Goal: Check status: Check status

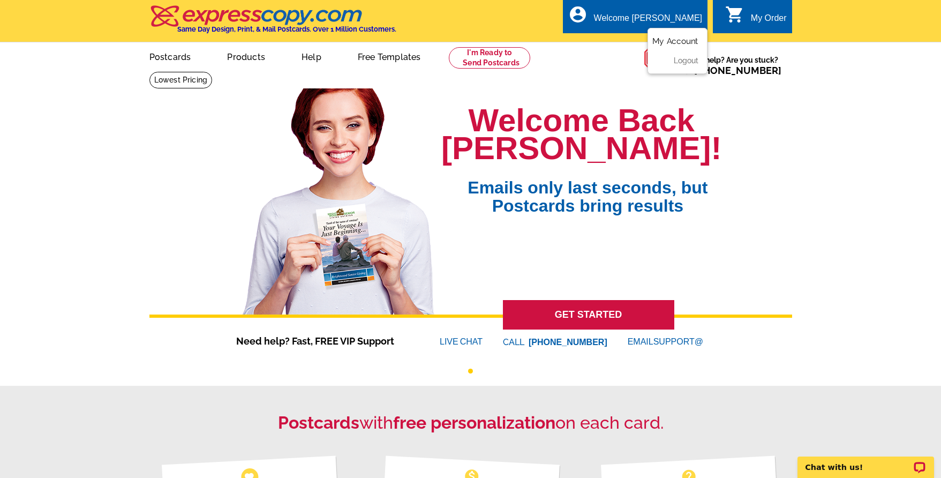
click at [672, 44] on link "My Account" at bounding box center [675, 41] width 46 height 10
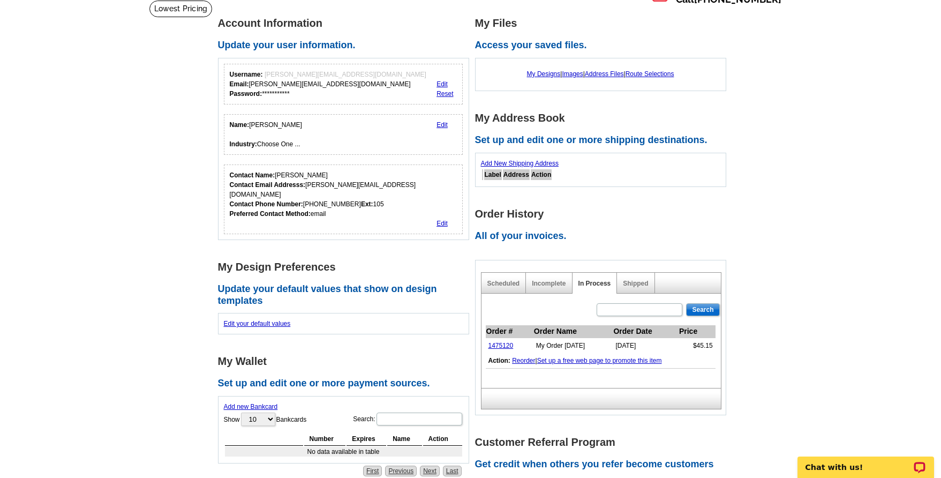
scroll to position [110, 0]
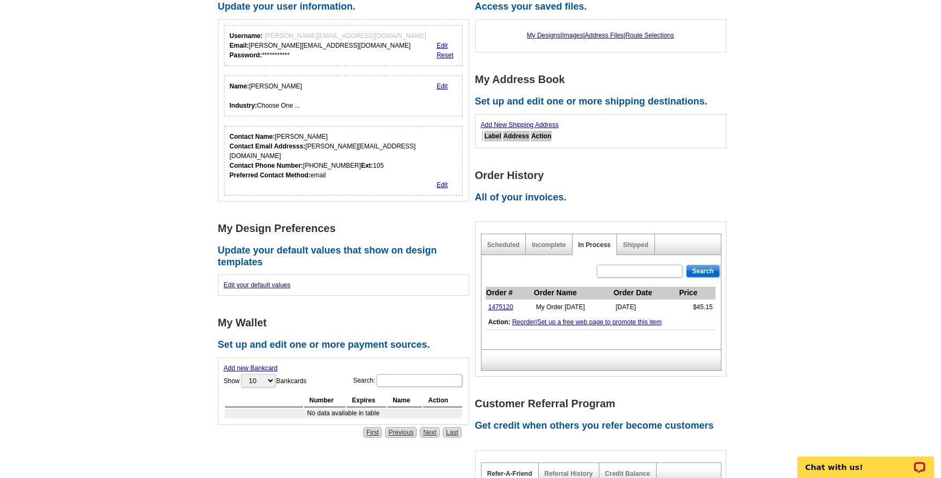
click at [516, 248] on div "Scheduled" at bounding box center [503, 244] width 45 height 21
click at [502, 244] on link "Scheduled" at bounding box center [503, 244] width 33 height 7
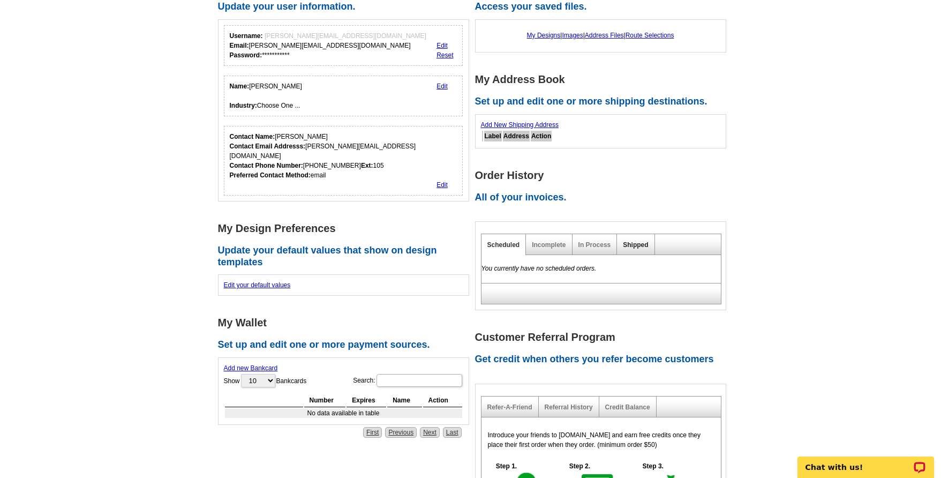
click at [628, 245] on link "Shipped" at bounding box center [635, 244] width 25 height 7
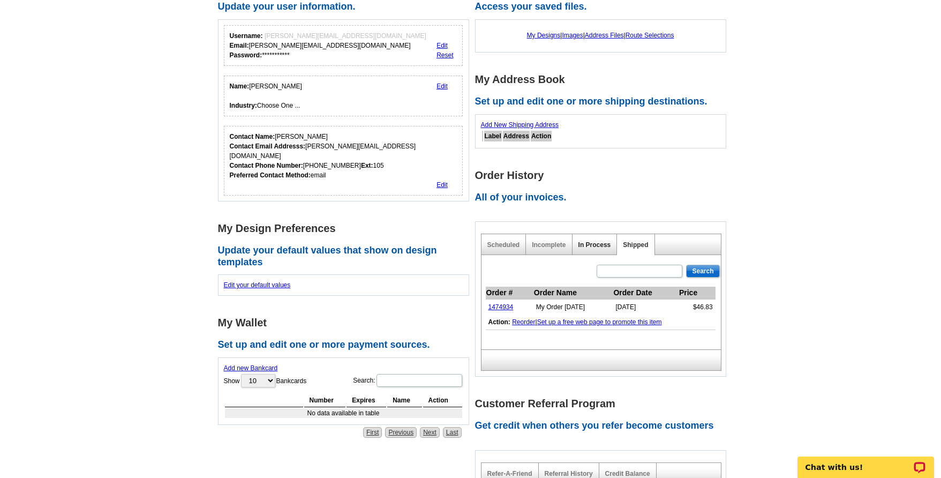
click at [585, 246] on link "In Process" at bounding box center [594, 244] width 33 height 7
click at [504, 306] on link "1475120" at bounding box center [500, 306] width 25 height 7
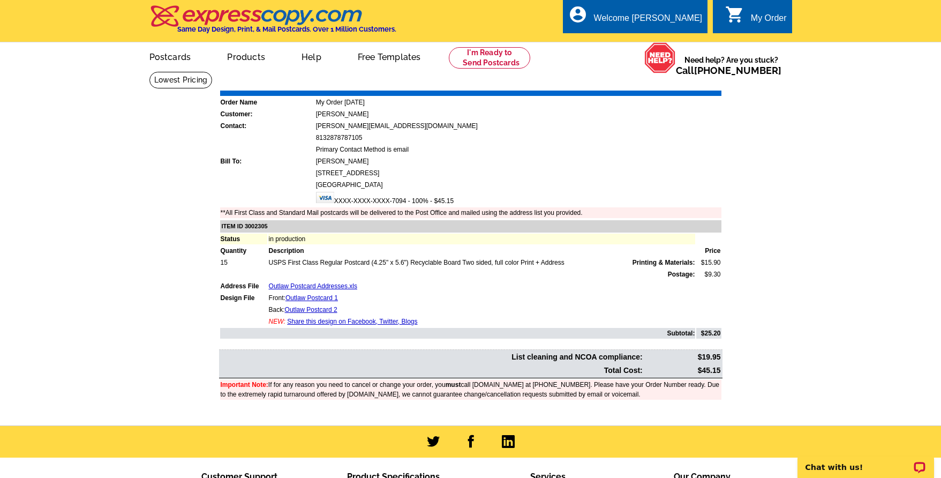
click at [636, 81] on link "Download Invoice" at bounding box center [626, 82] width 76 height 9
